Goal: Information Seeking & Learning: Learn about a topic

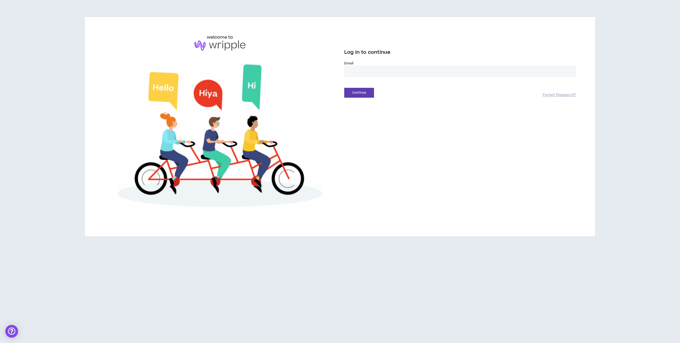
click at [393, 74] on input "email" at bounding box center [460, 71] width 232 height 11
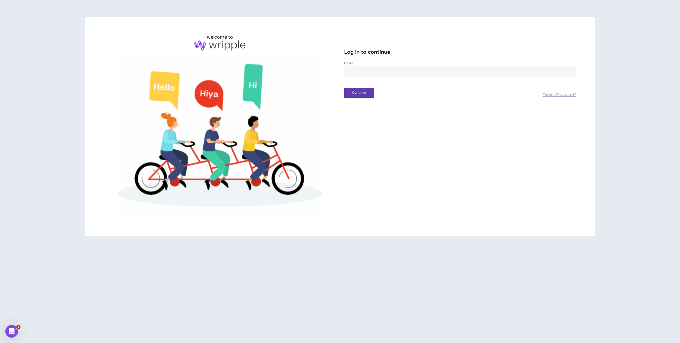
type input "**********"
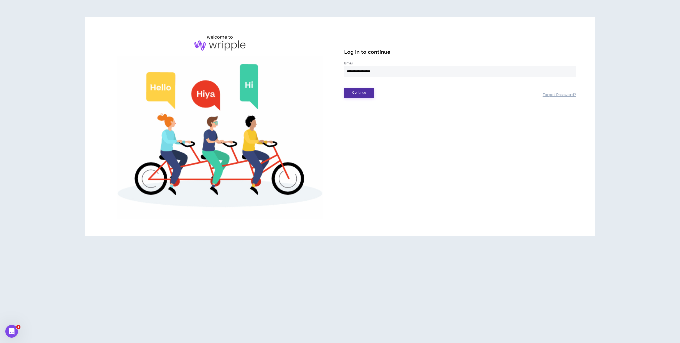
click at [356, 90] on button "Continue" at bounding box center [359, 93] width 30 height 10
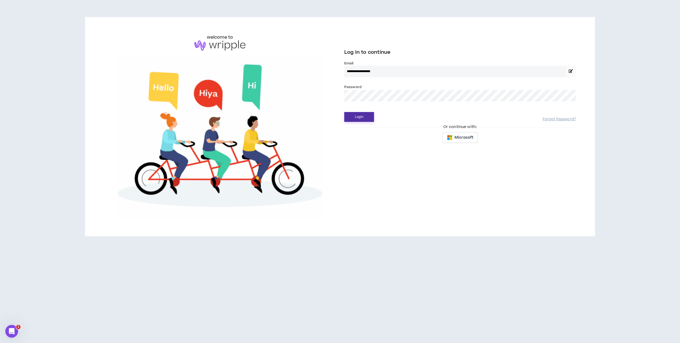
click at [358, 119] on button "Login" at bounding box center [359, 117] width 30 height 10
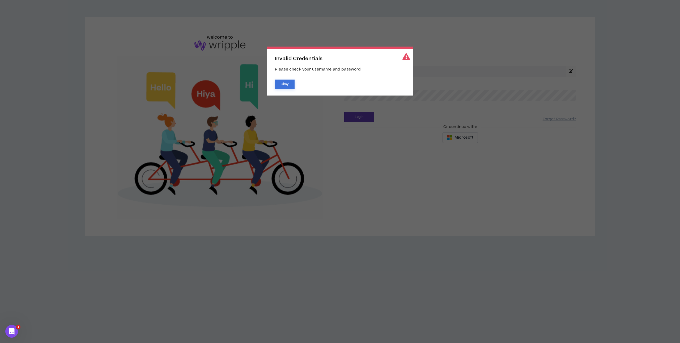
click at [283, 85] on button "Okay" at bounding box center [285, 83] width 20 height 9
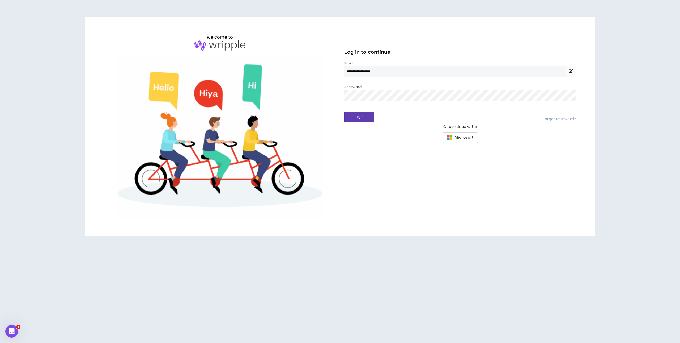
click at [319, 95] on div "**********" at bounding box center [340, 126] width 481 height 185
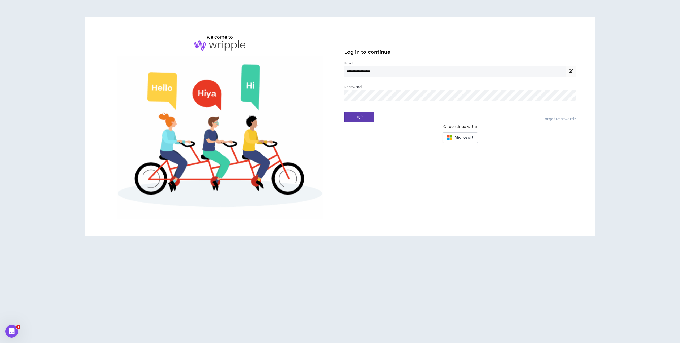
click at [324, 94] on div "**********" at bounding box center [340, 126] width 481 height 185
click at [350, 117] on button "Login" at bounding box center [359, 117] width 30 height 10
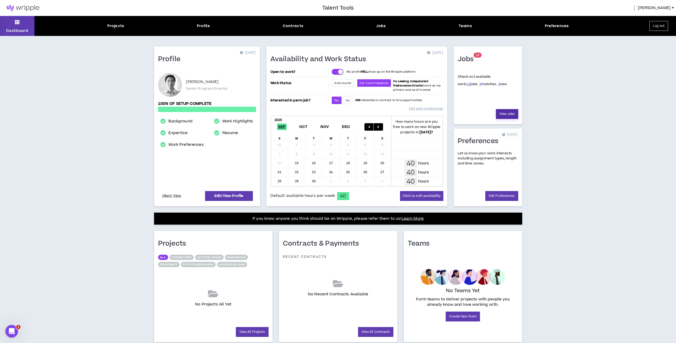
click at [509, 115] on link "View Jobs" at bounding box center [507, 114] width 22 height 10
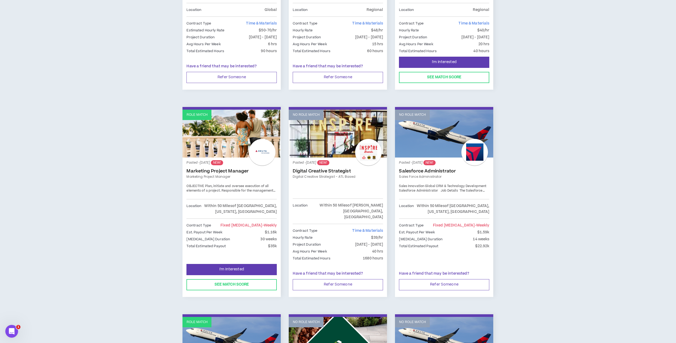
scroll to position [239, 0]
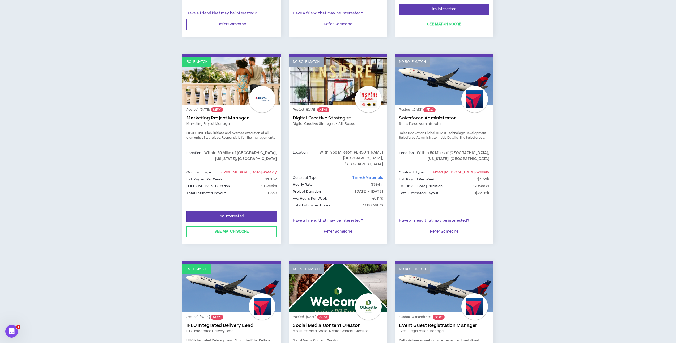
click at [210, 119] on link "Marketing Project Manager" at bounding box center [232, 117] width 90 height 5
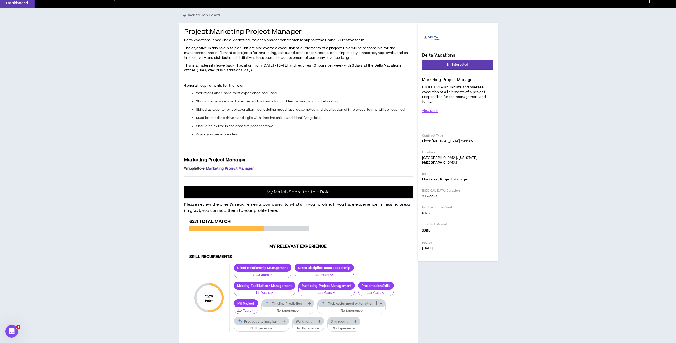
scroll to position [20, 0]
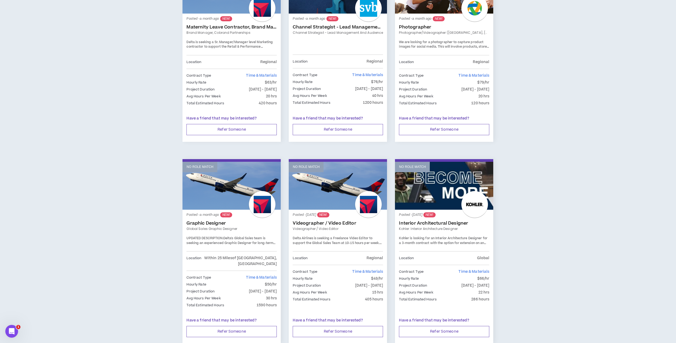
scroll to position [759, 0]
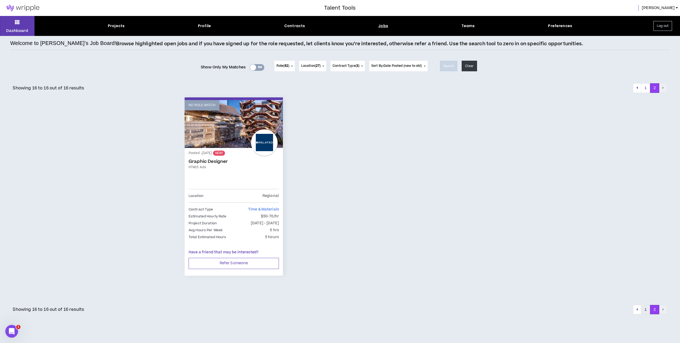
click at [648, 307] on button "1" at bounding box center [645, 310] width 9 height 10
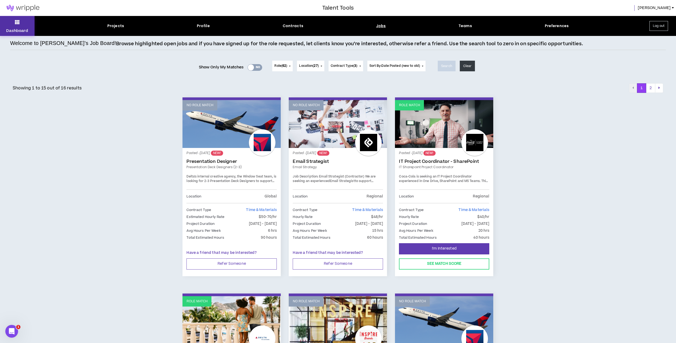
click at [14, 23] on button "Dashboard" at bounding box center [17, 26] width 35 height 20
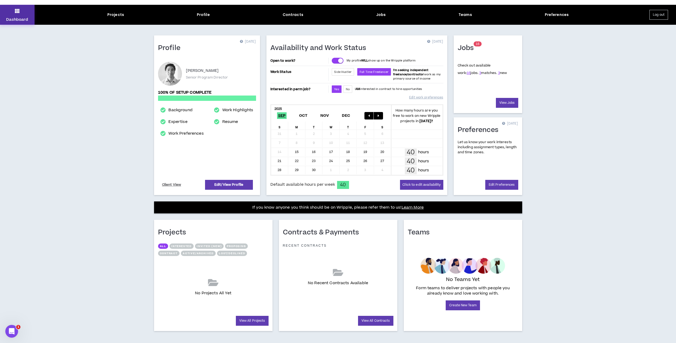
scroll to position [16, 0]
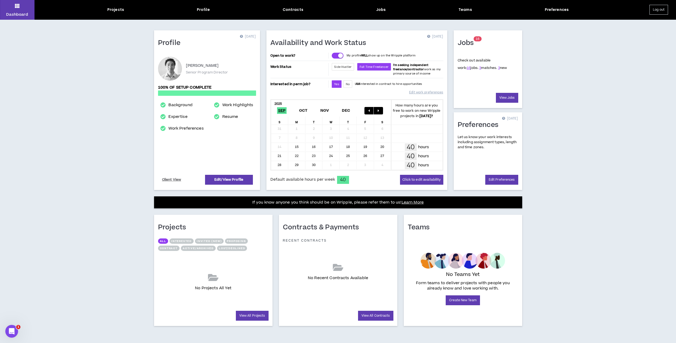
click at [658, 11] on button "Log out" at bounding box center [659, 10] width 19 height 10
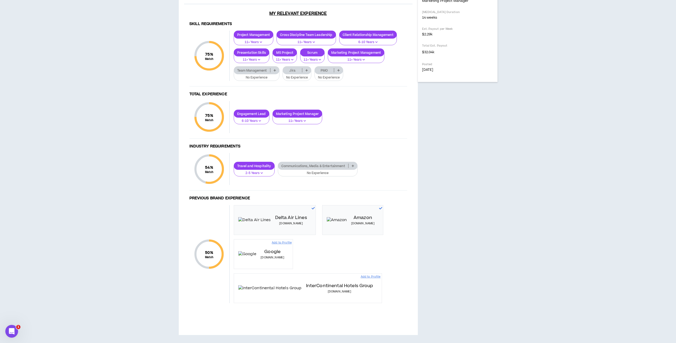
scroll to position [230, 0]
click at [276, 71] on icon at bounding box center [275, 70] width 2 height 3
click at [264, 230] on span "11+ Years" at bounding box center [256, 233] width 39 height 6
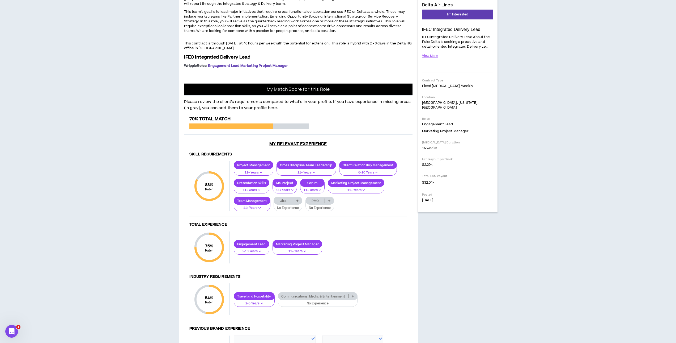
scroll to position [71, 0]
